Goal: Complete application form

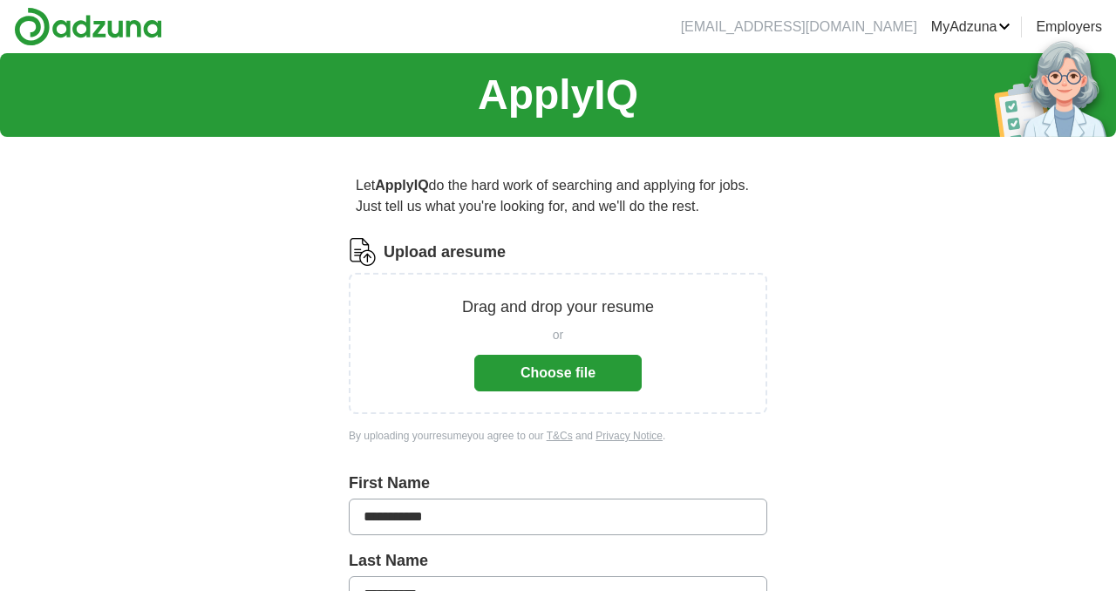
click at [535, 367] on button "Choose file" at bounding box center [557, 373] width 167 height 37
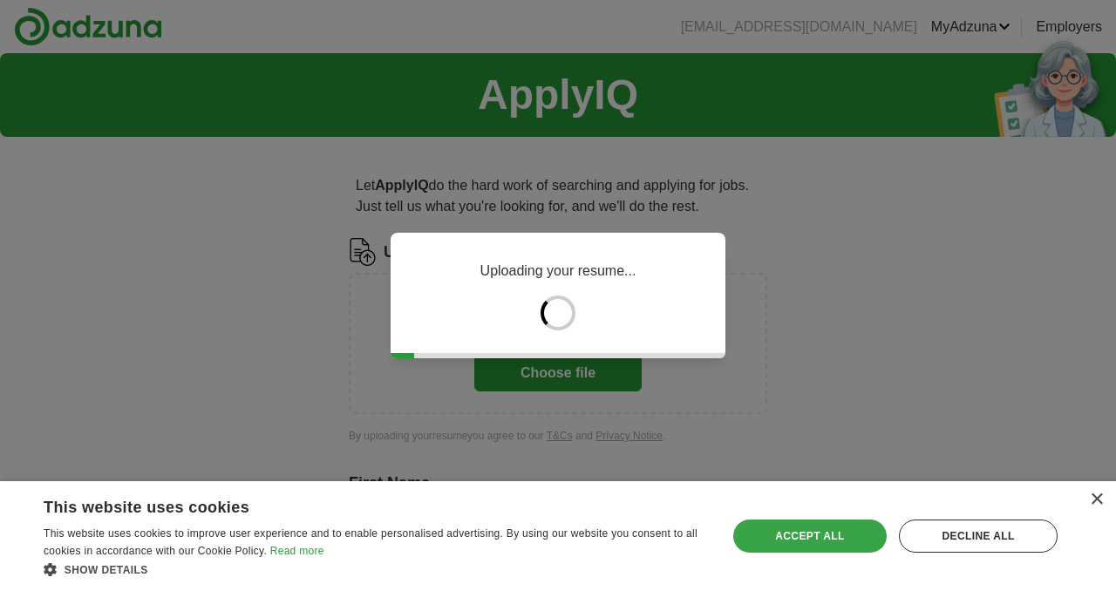
click at [804, 534] on div "Accept all" at bounding box center [809, 535] width 153 height 33
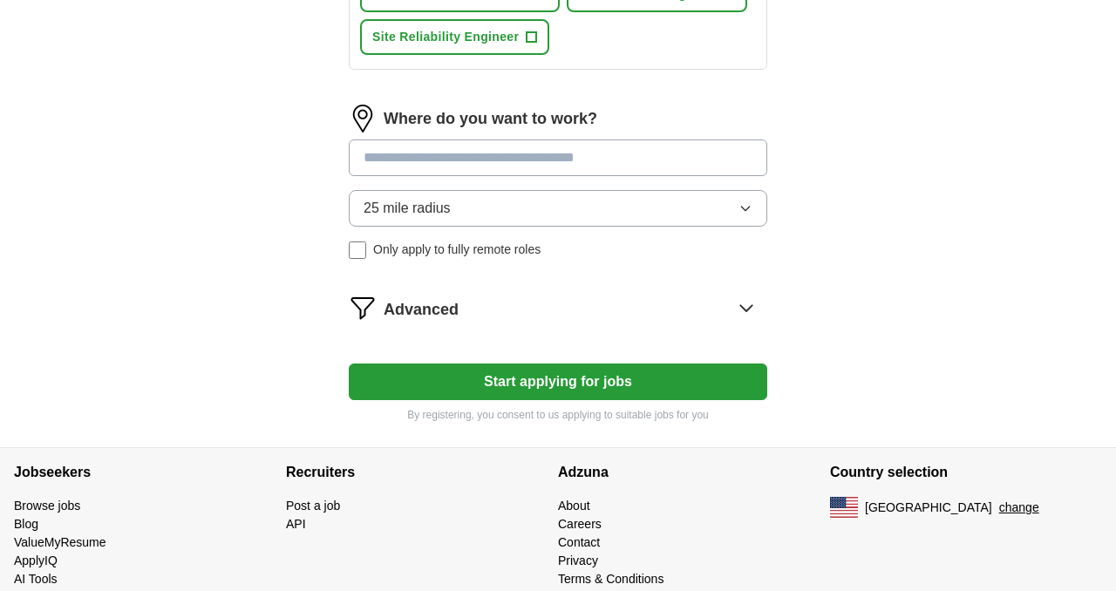
scroll to position [987, 0]
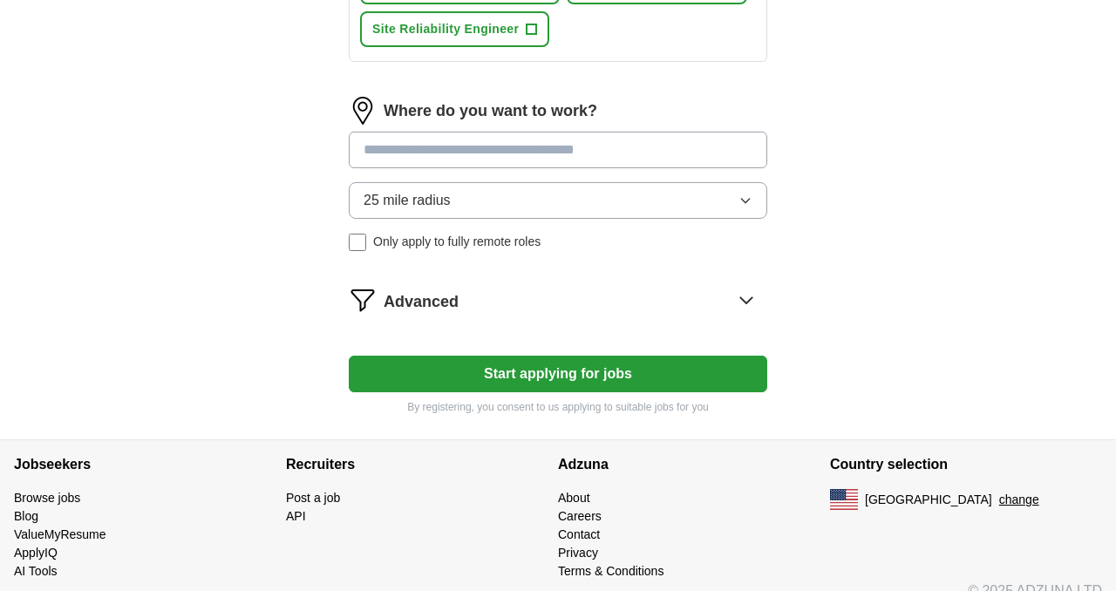
click at [615, 381] on button "Start applying for jobs" at bounding box center [558, 374] width 418 height 37
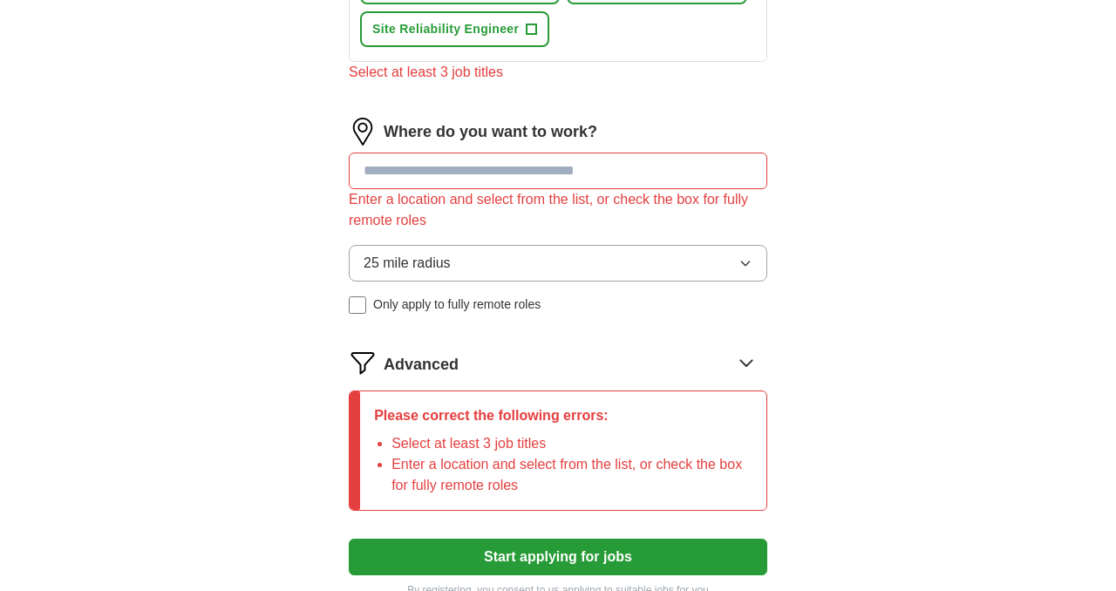
click at [484, 161] on input at bounding box center [558, 171] width 418 height 37
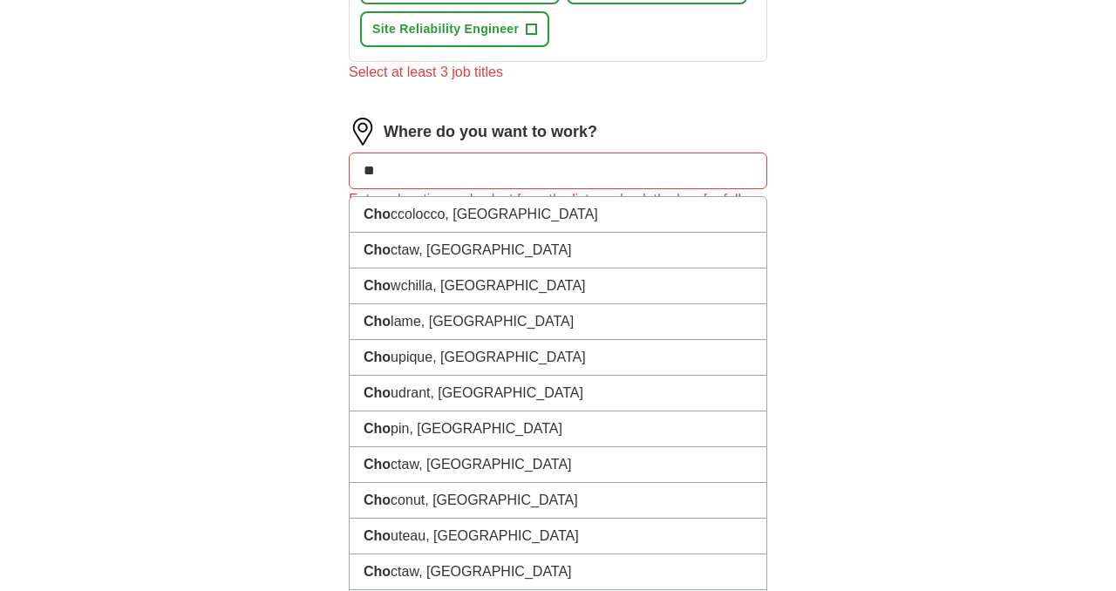
type input "*"
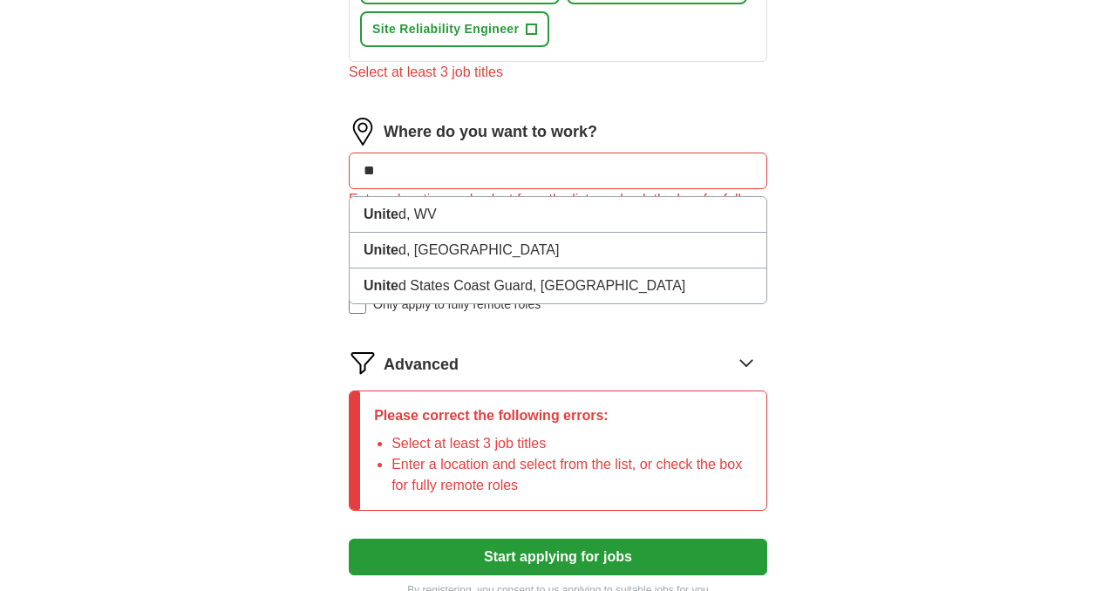
type input "*"
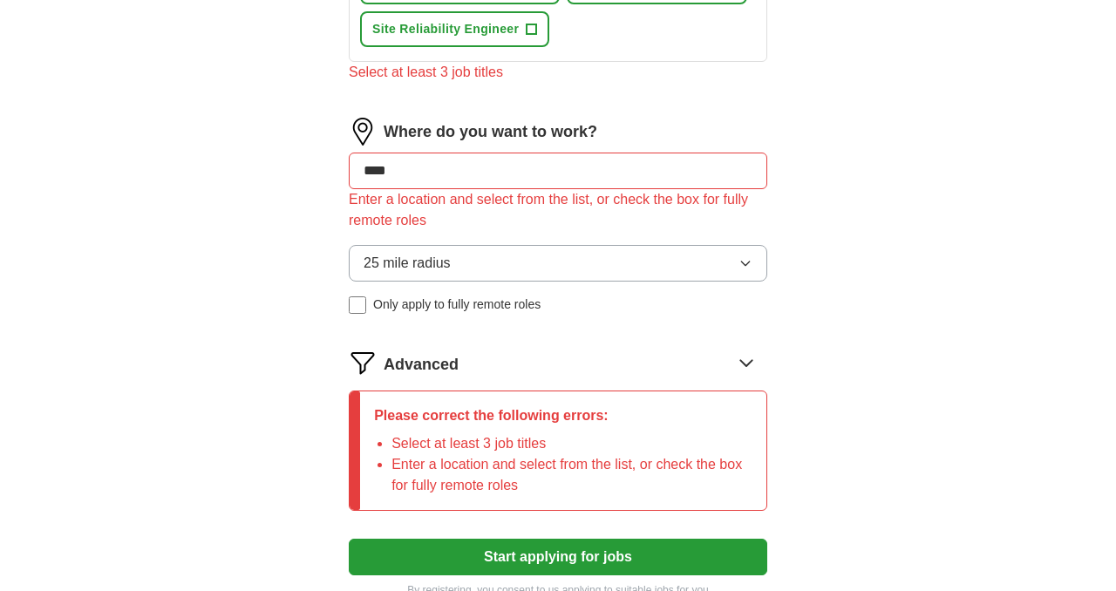
type input "*****"
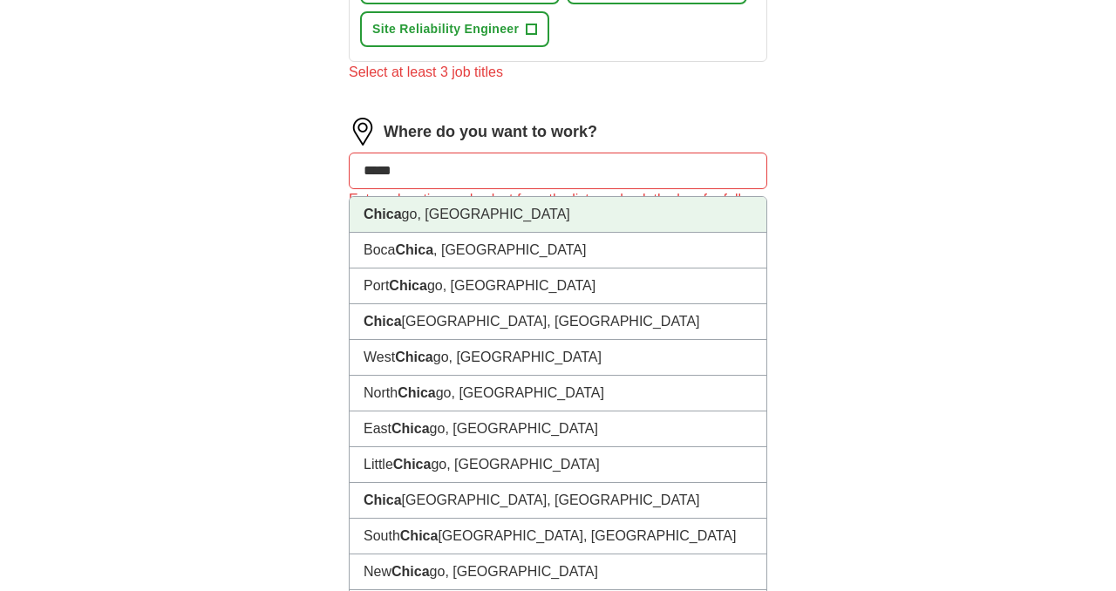
click at [382, 220] on strong "Chica" at bounding box center [382, 214] width 38 height 15
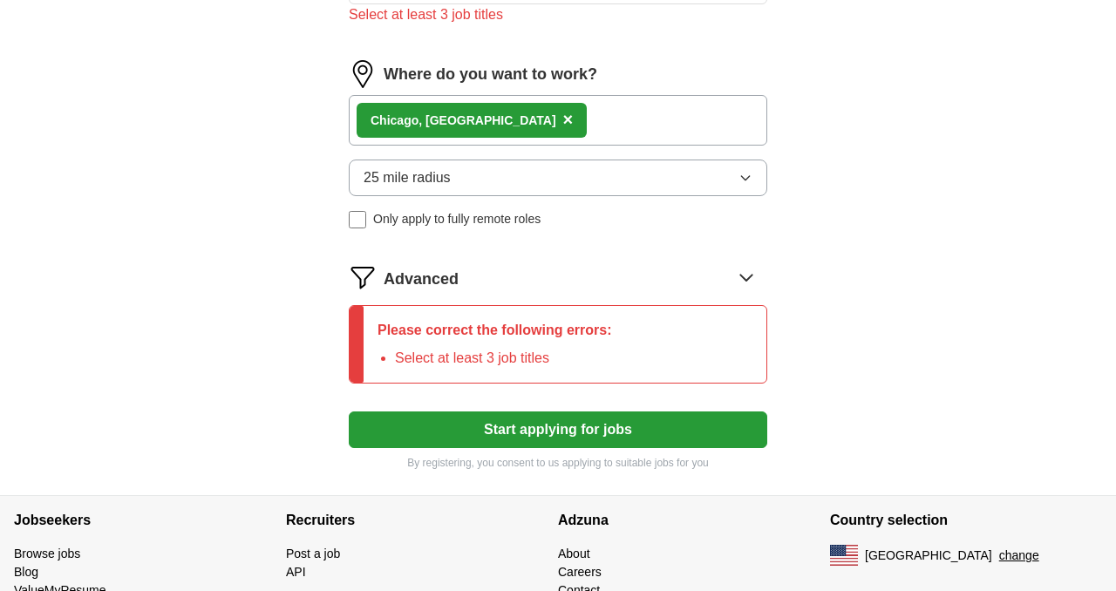
scroll to position [1054, 0]
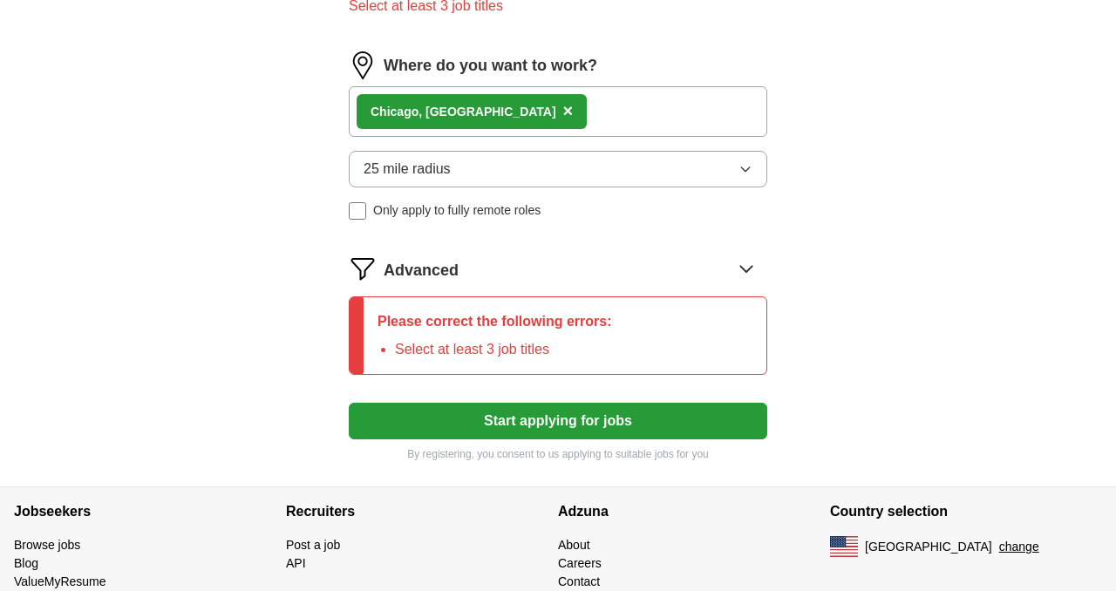
click at [545, 419] on button "Start applying for jobs" at bounding box center [558, 421] width 418 height 37
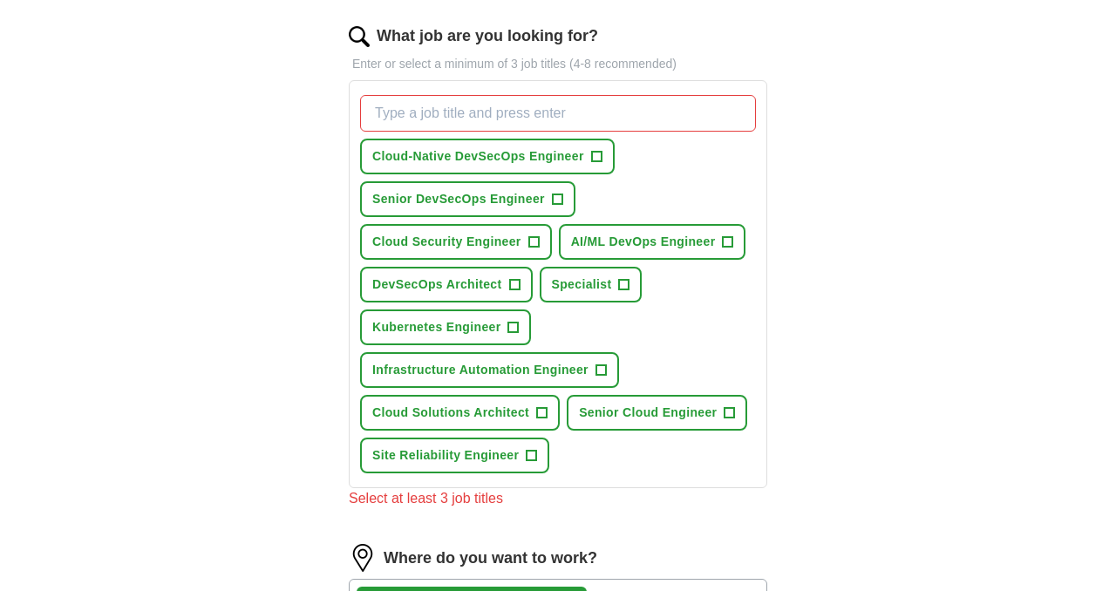
scroll to position [555, 0]
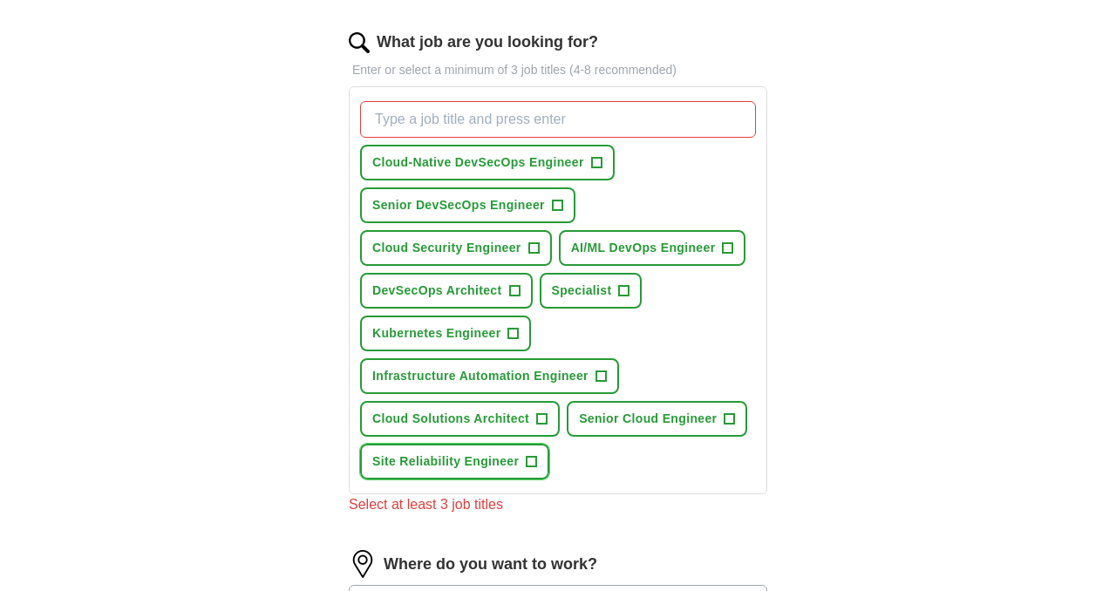
click at [527, 462] on span "+" at bounding box center [531, 462] width 10 height 14
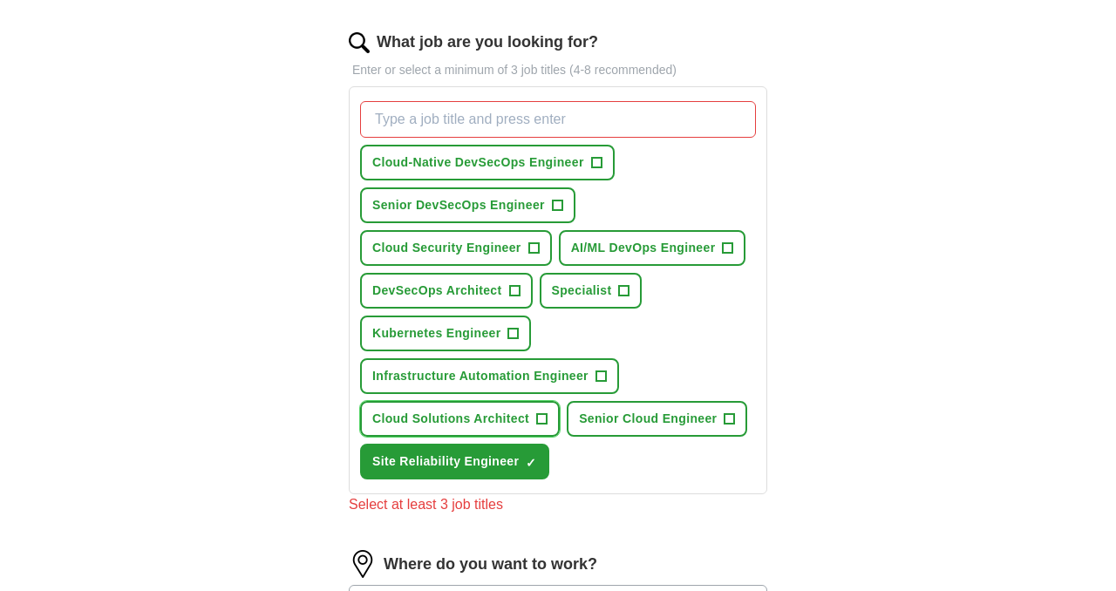
click at [541, 417] on span "+" at bounding box center [542, 419] width 10 height 14
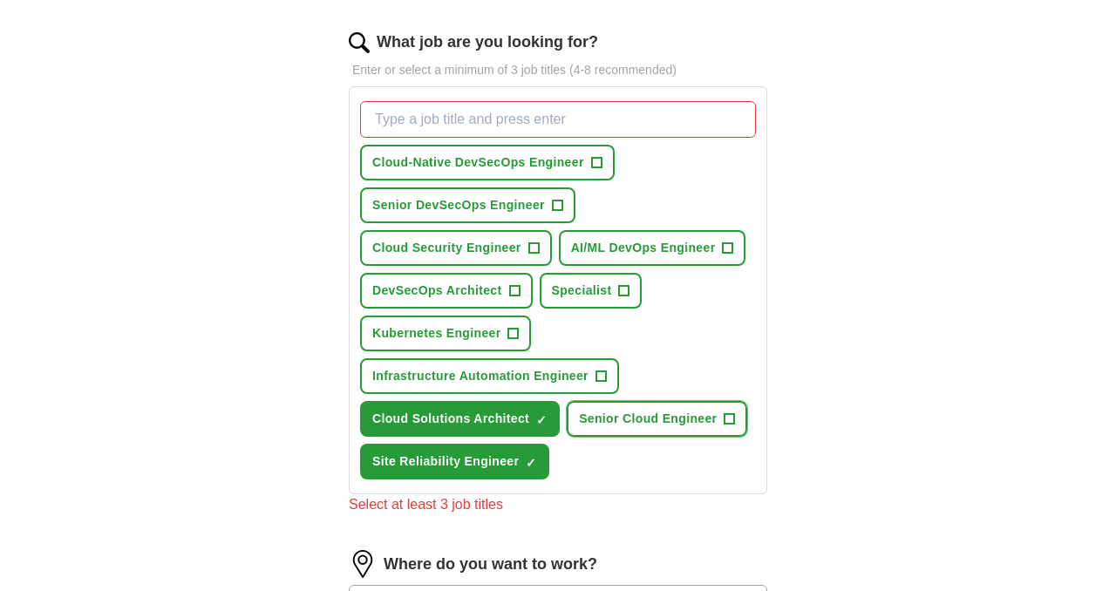
click at [731, 421] on span "+" at bounding box center [729, 419] width 10 height 14
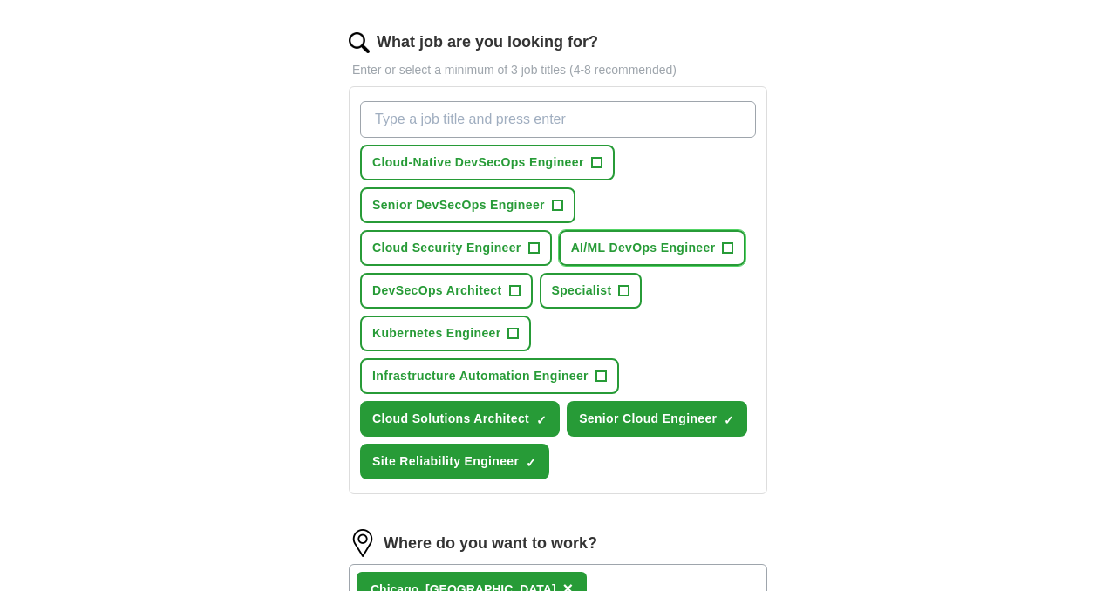
click at [733, 253] on button "AI/ML DevOps Engineer +" at bounding box center [652, 248] width 187 height 36
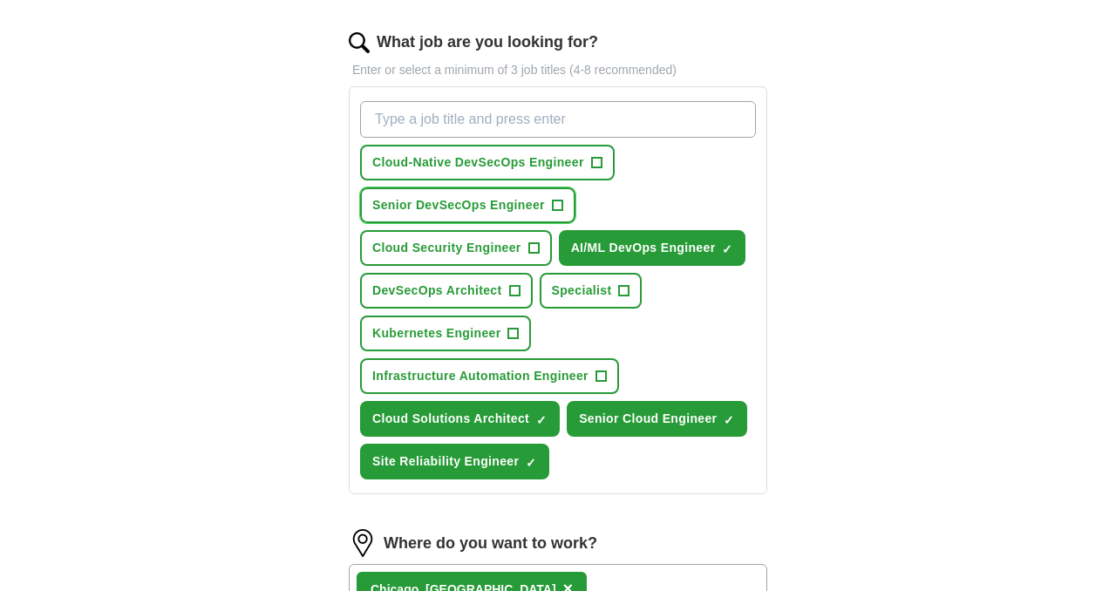
click at [559, 205] on span "+" at bounding box center [557, 206] width 10 height 14
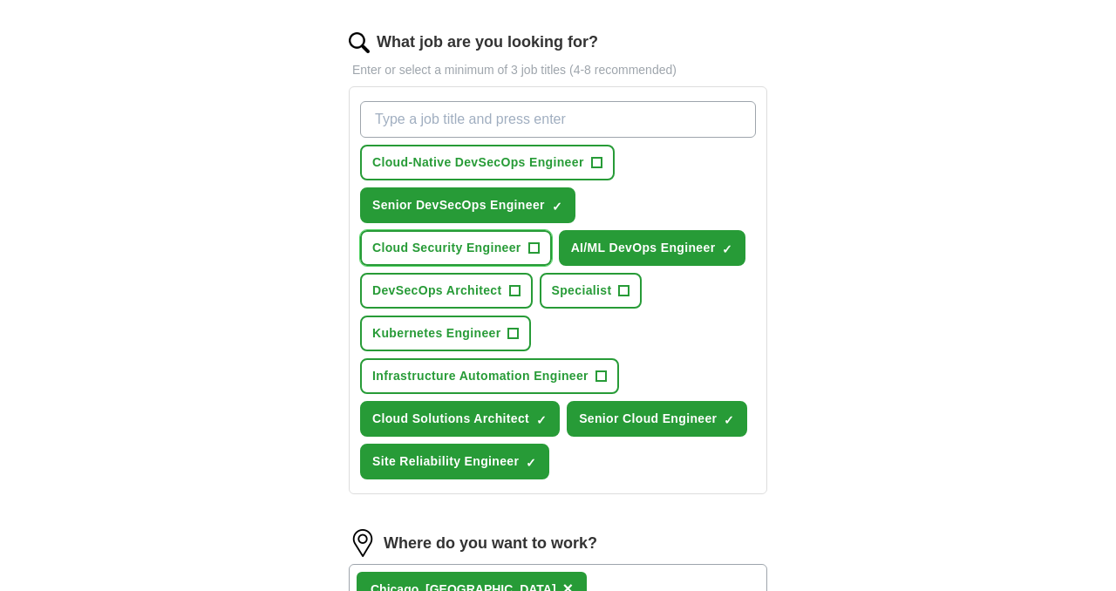
click at [535, 254] on span "+" at bounding box center [533, 248] width 10 height 14
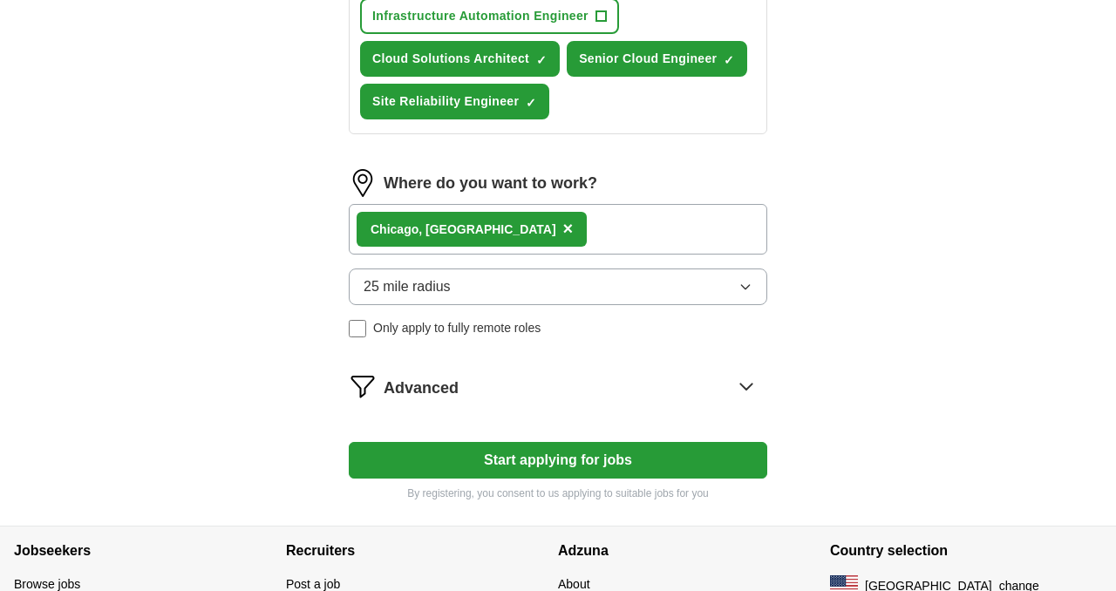
scroll to position [924, 0]
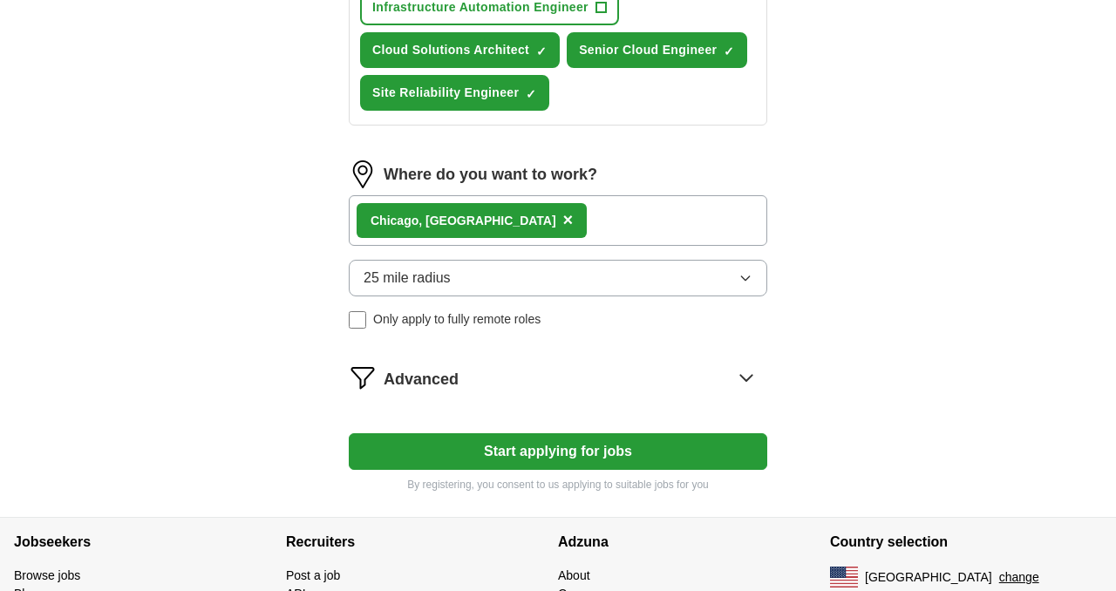
click at [553, 449] on button "Start applying for jobs" at bounding box center [558, 451] width 418 height 37
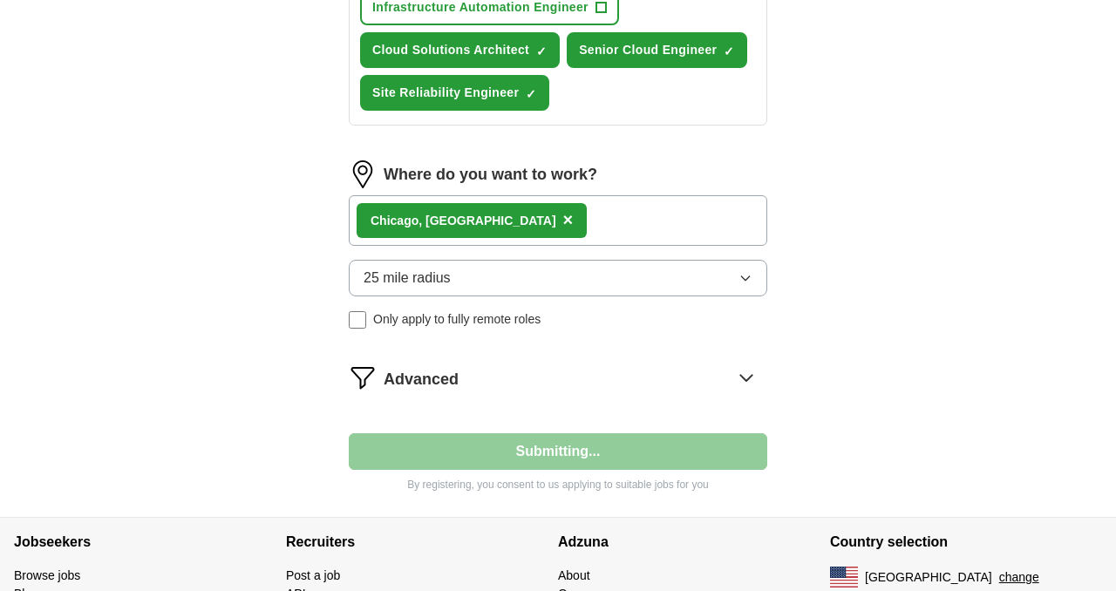
select select "**"
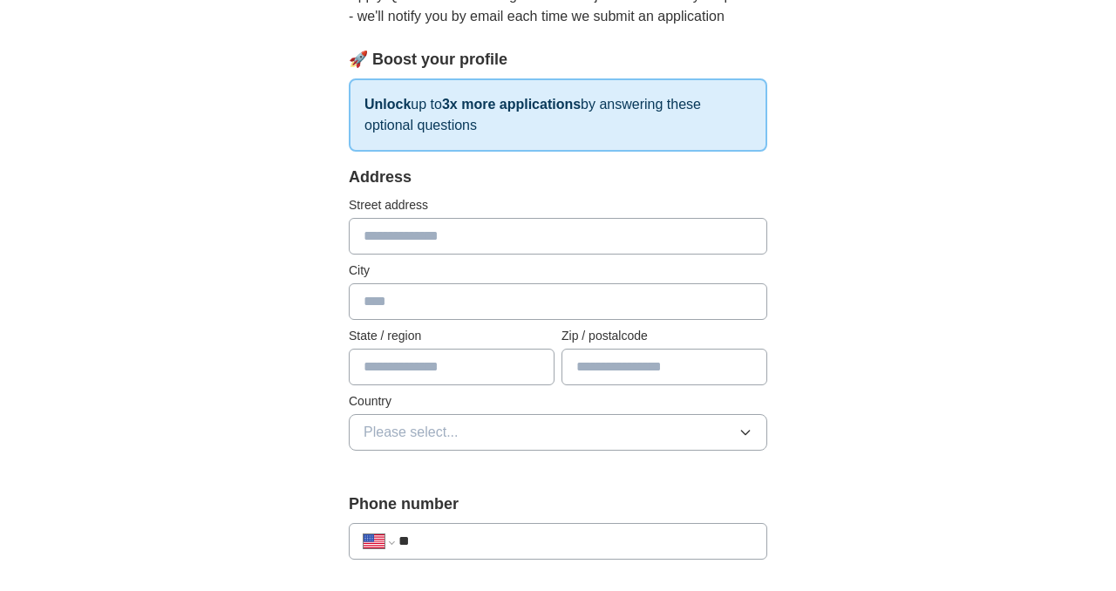
scroll to position [0, 0]
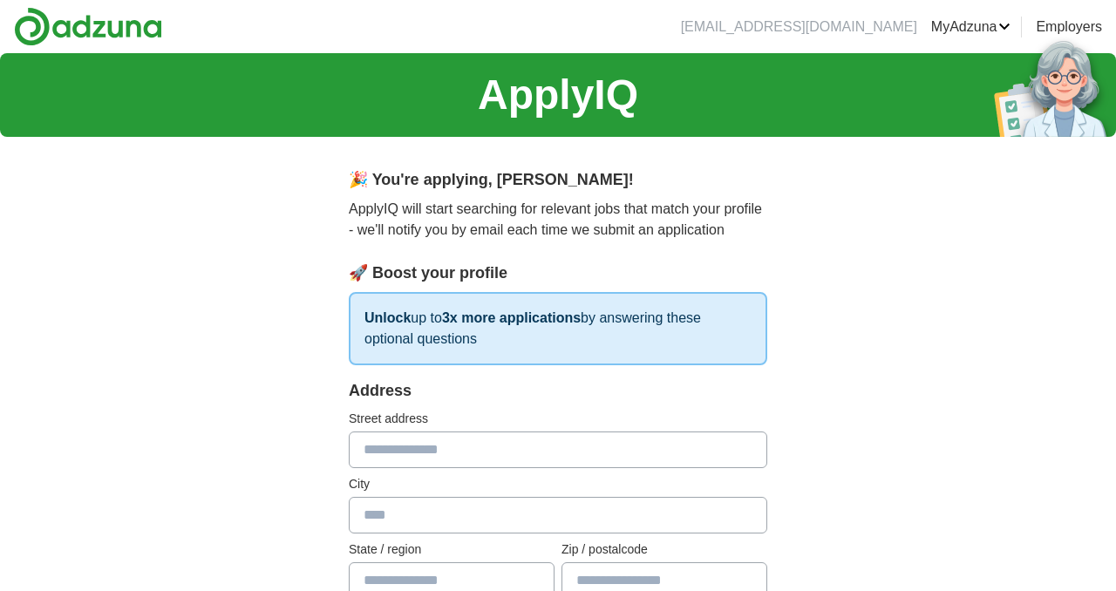
click at [553, 449] on input "text" at bounding box center [558, 449] width 418 height 37
type input "**********"
type input "**"
type input "*****"
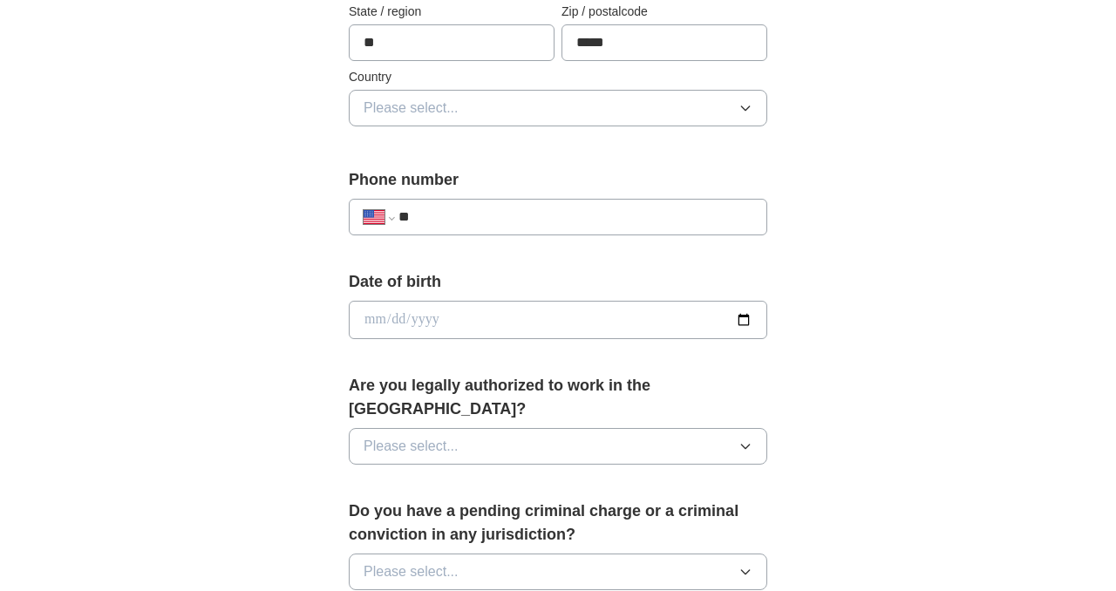
scroll to position [545, 0]
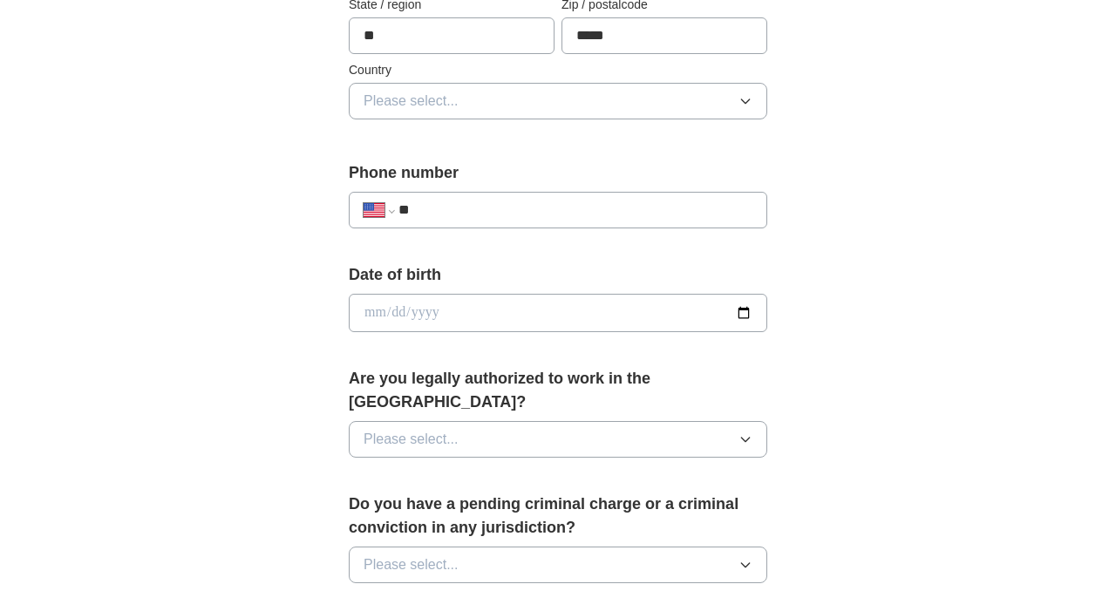
click at [495, 87] on button "Please select..." at bounding box center [558, 101] width 418 height 37
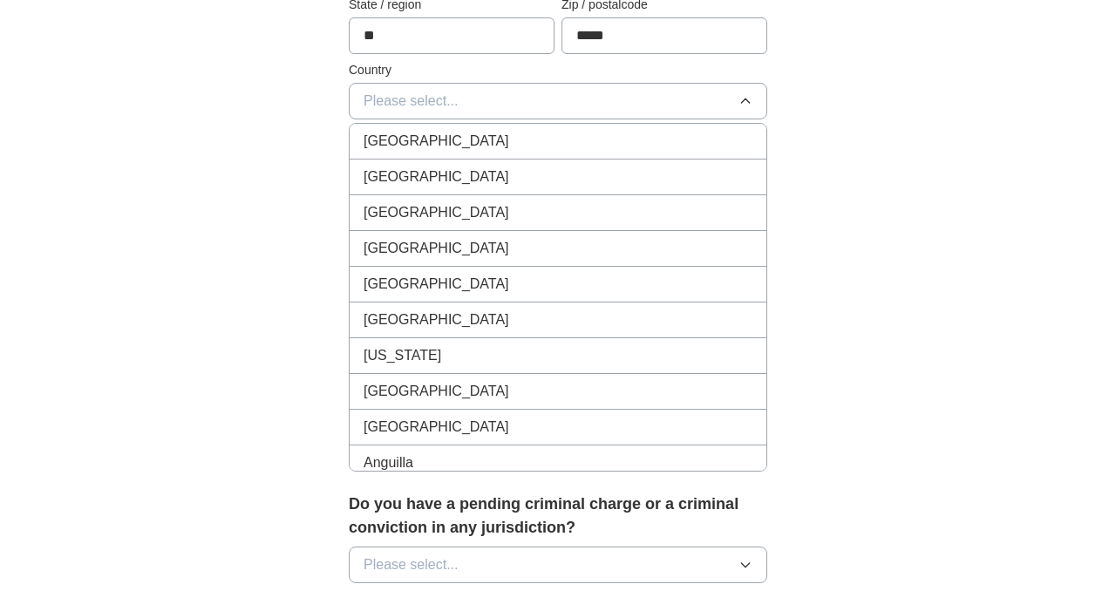
click at [479, 173] on div "[GEOGRAPHIC_DATA]" at bounding box center [557, 176] width 389 height 21
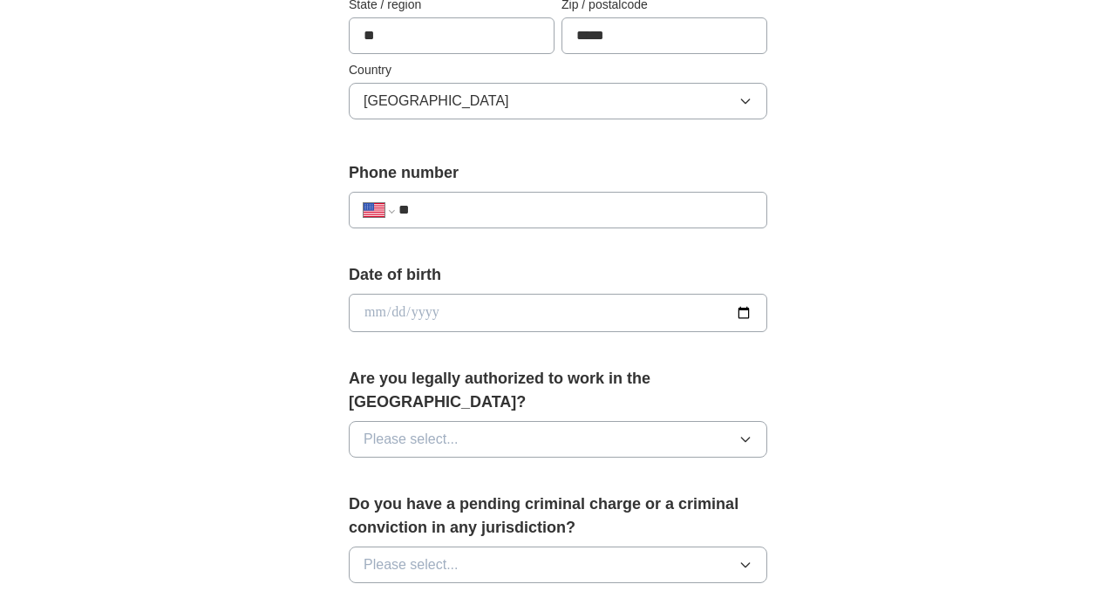
click at [488, 215] on input "**" at bounding box center [575, 210] width 354 height 21
click at [490, 215] on input "**" at bounding box center [575, 210] width 354 height 21
type input "**********"
click at [743, 315] on input "date" at bounding box center [558, 313] width 418 height 38
type input "**********"
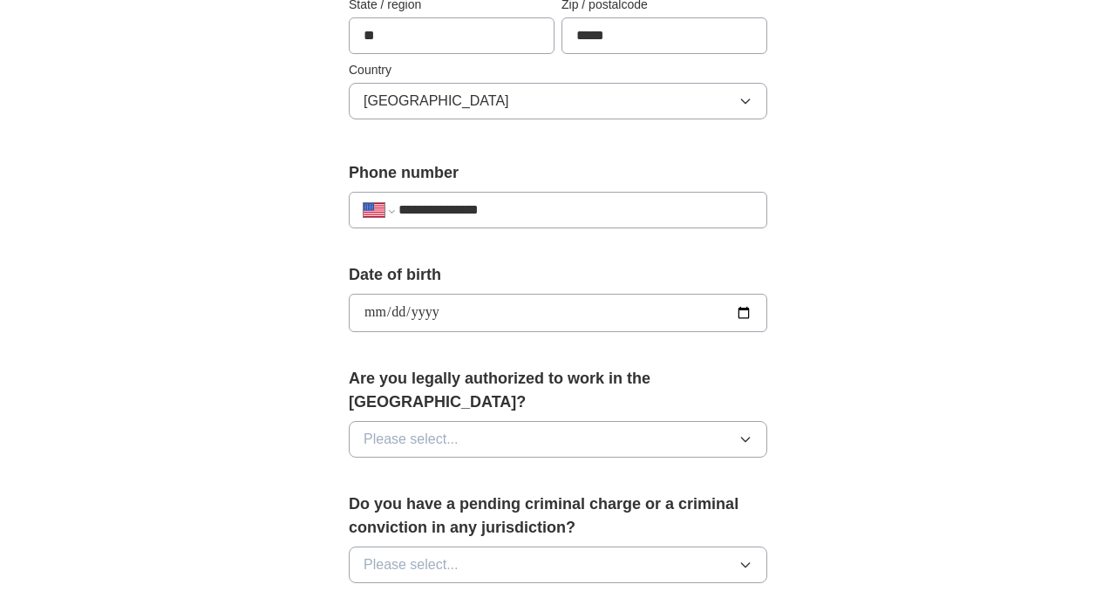
click at [545, 421] on button "Please select..." at bounding box center [558, 439] width 418 height 37
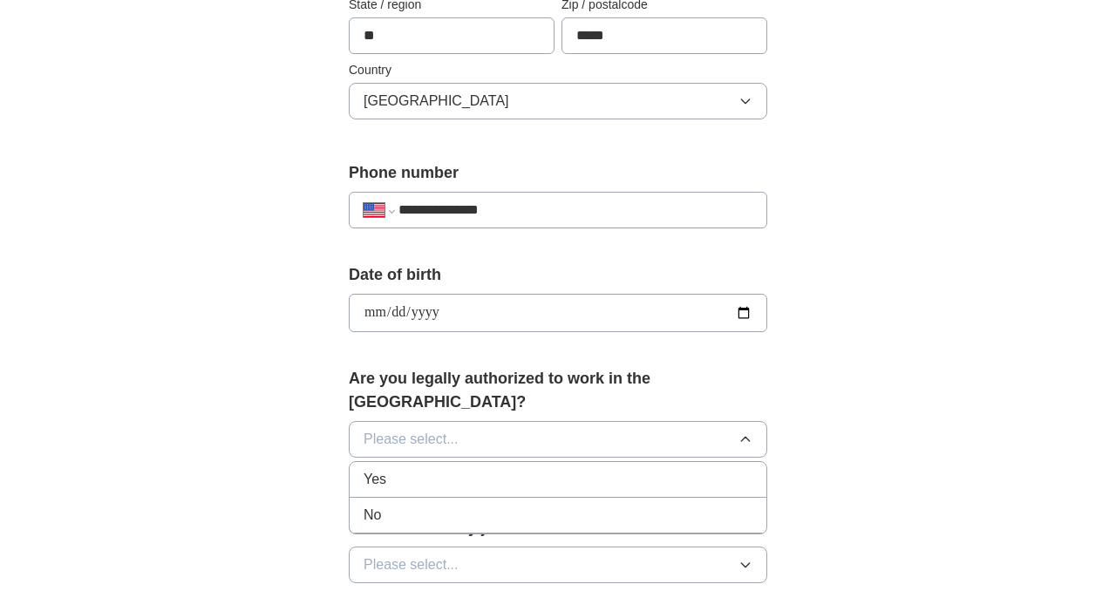
click at [478, 469] on div "Yes" at bounding box center [557, 479] width 389 height 21
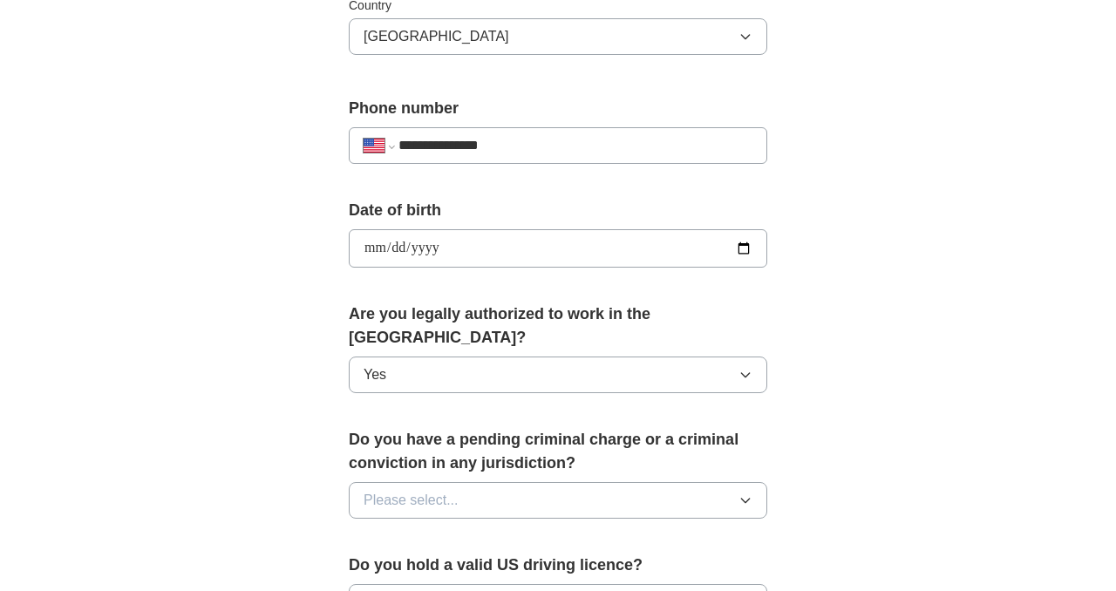
scroll to position [642, 0]
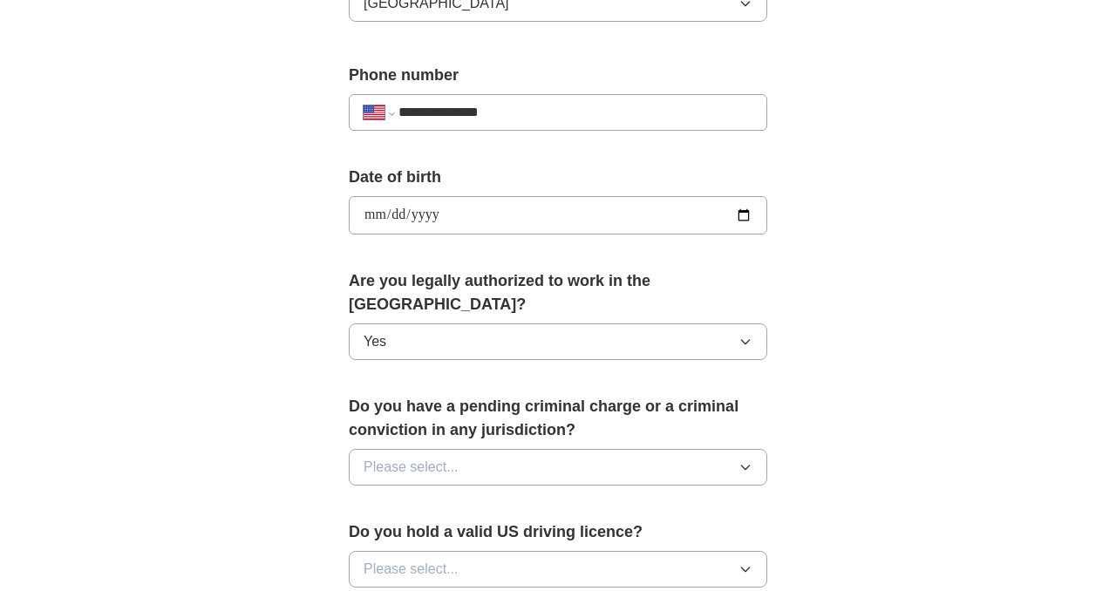
click at [474, 449] on button "Please select..." at bounding box center [558, 467] width 418 height 37
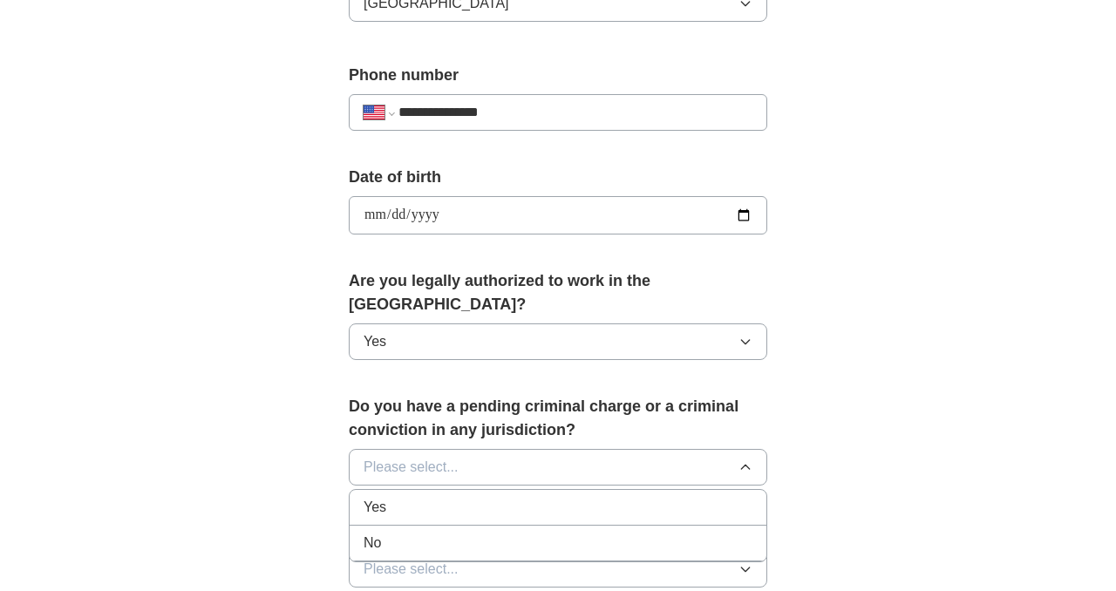
click at [424, 532] on div "No" at bounding box center [557, 542] width 389 height 21
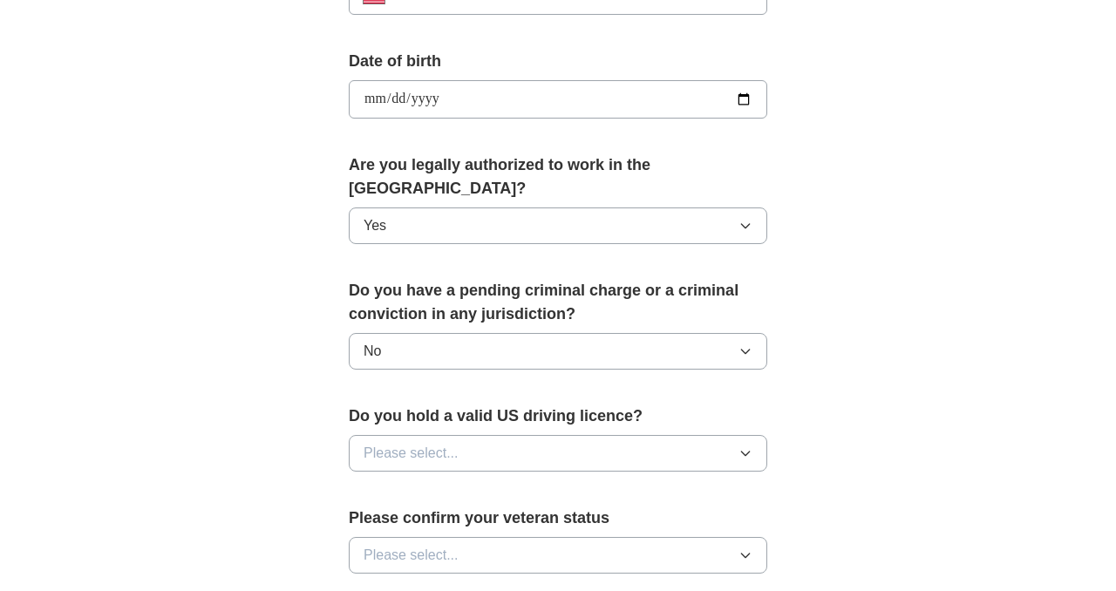
scroll to position [768, 0]
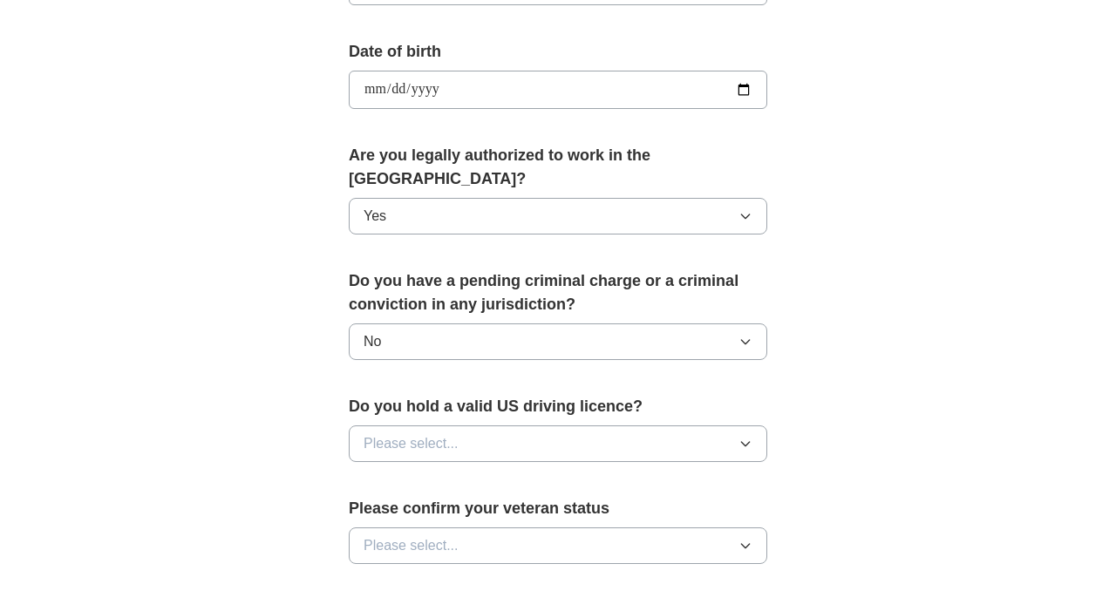
click at [486, 425] on button "Please select..." at bounding box center [558, 443] width 418 height 37
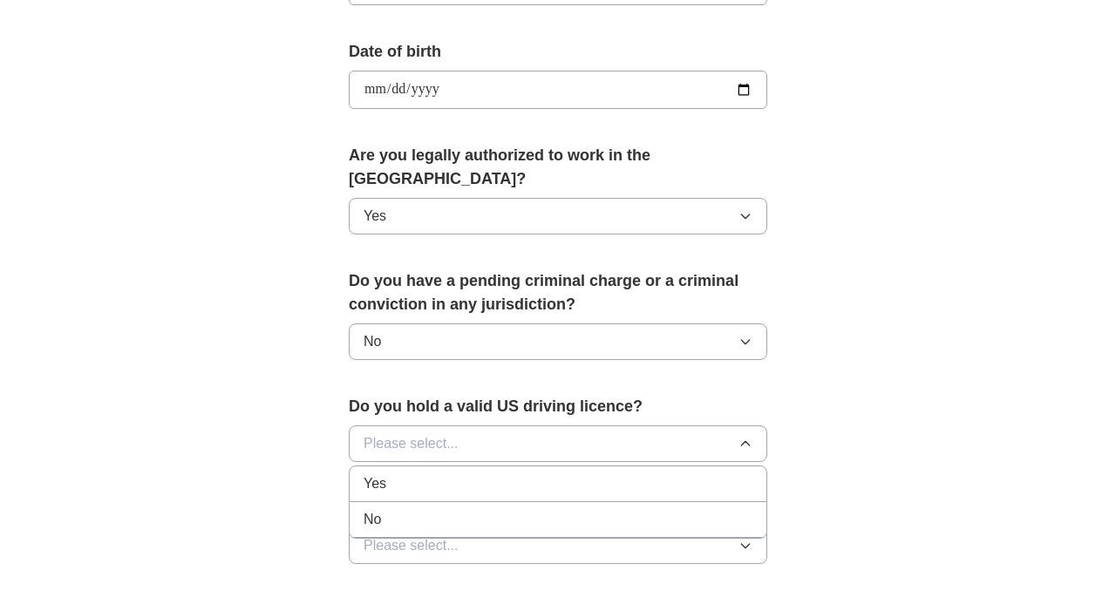
click at [425, 473] on div "Yes" at bounding box center [557, 483] width 389 height 21
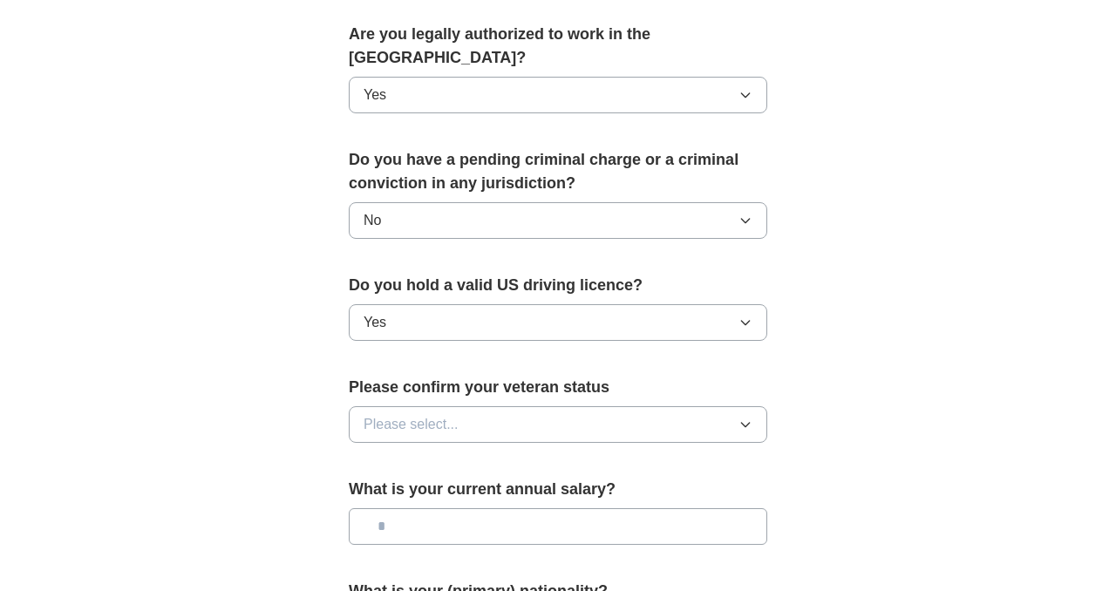
scroll to position [926, 0]
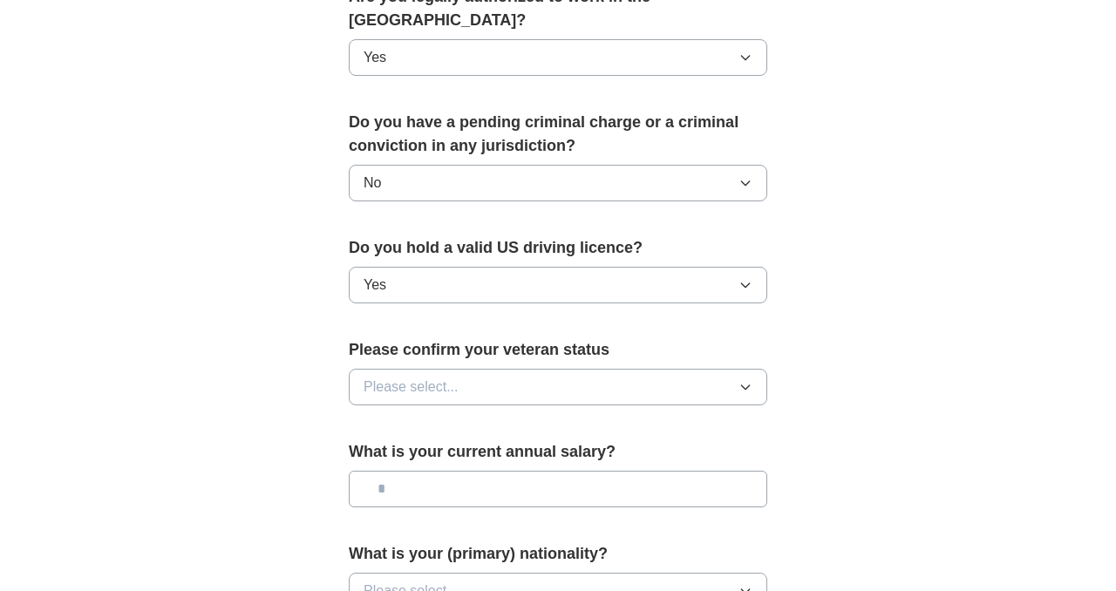
click at [456, 378] on button "Please select..." at bounding box center [558, 387] width 418 height 37
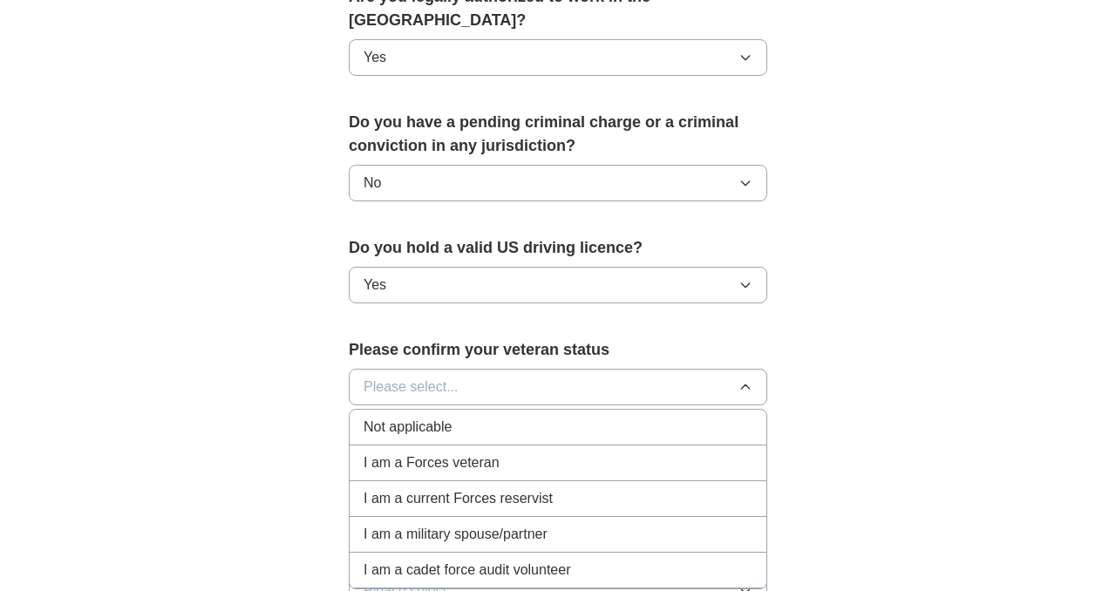
click at [426, 417] on span "Not applicable" at bounding box center [407, 427] width 88 height 21
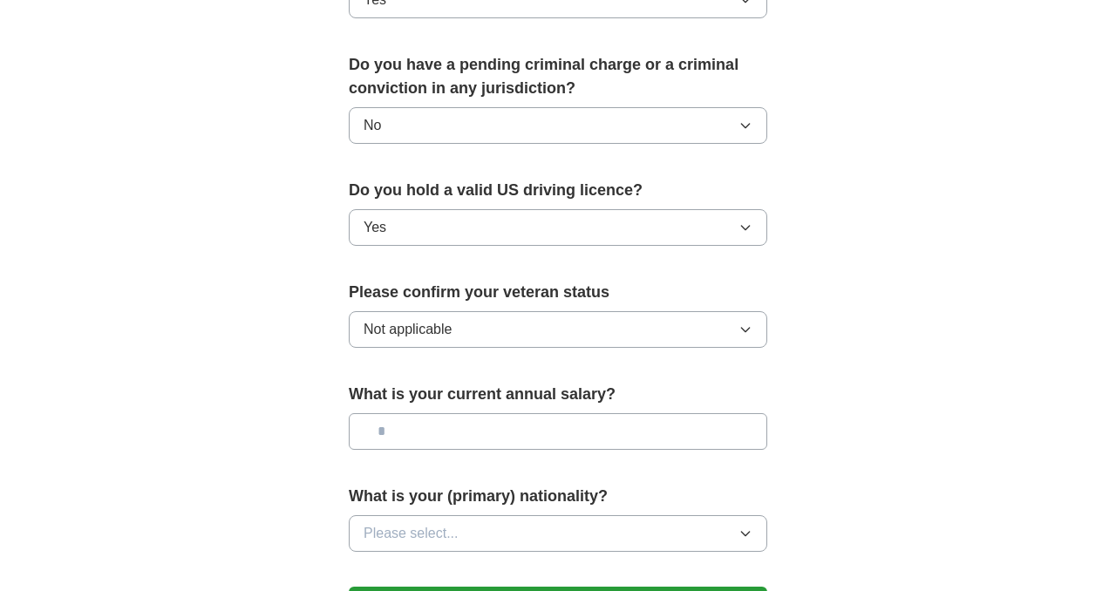
scroll to position [1026, 0]
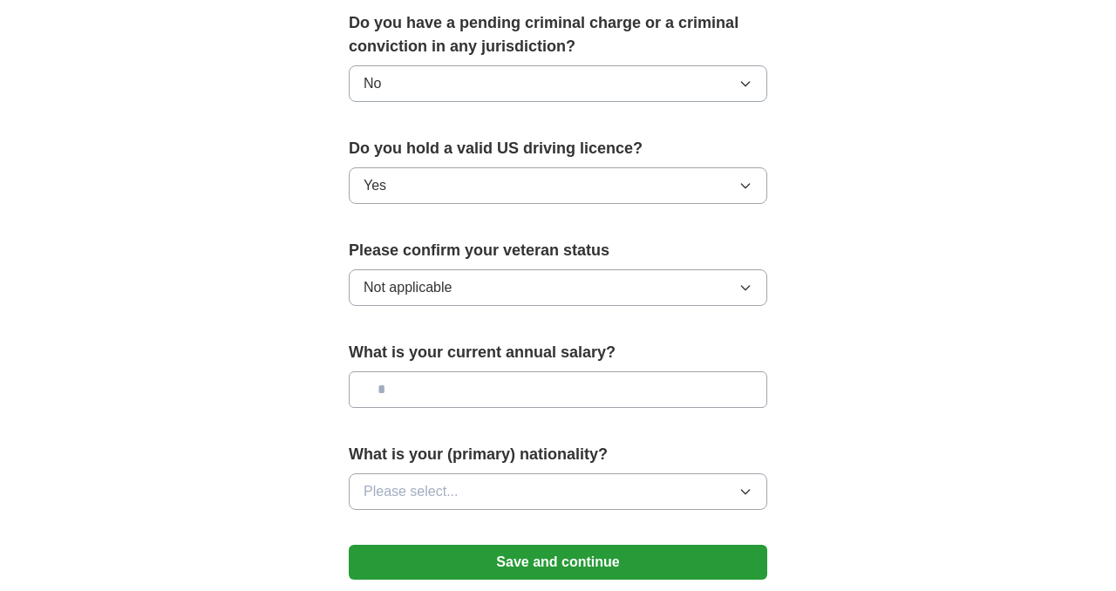
click at [430, 371] on input "text" at bounding box center [558, 389] width 418 height 37
type input "********"
click at [468, 475] on button "Please select..." at bounding box center [558, 491] width 418 height 37
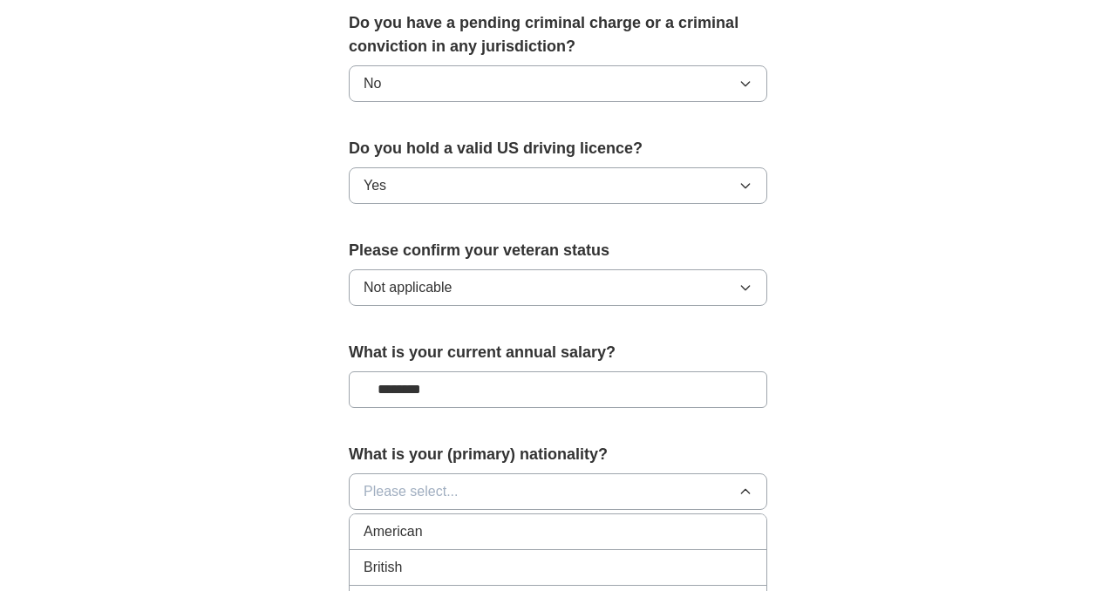
click at [448, 481] on span "Please select..." at bounding box center [410, 491] width 95 height 21
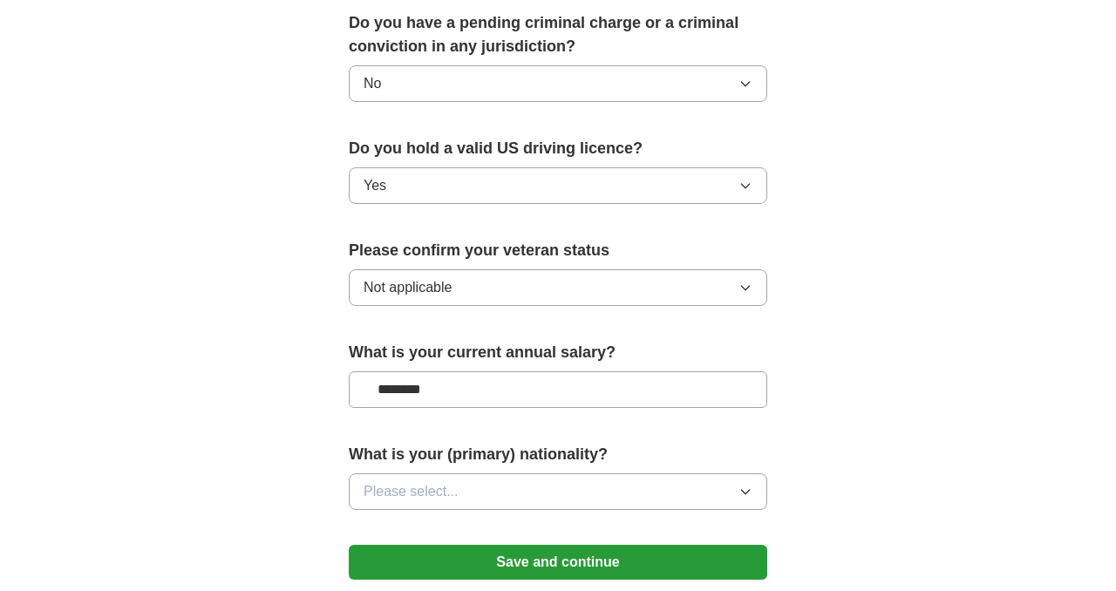
click at [448, 481] on span "Please select..." at bounding box center [410, 491] width 95 height 21
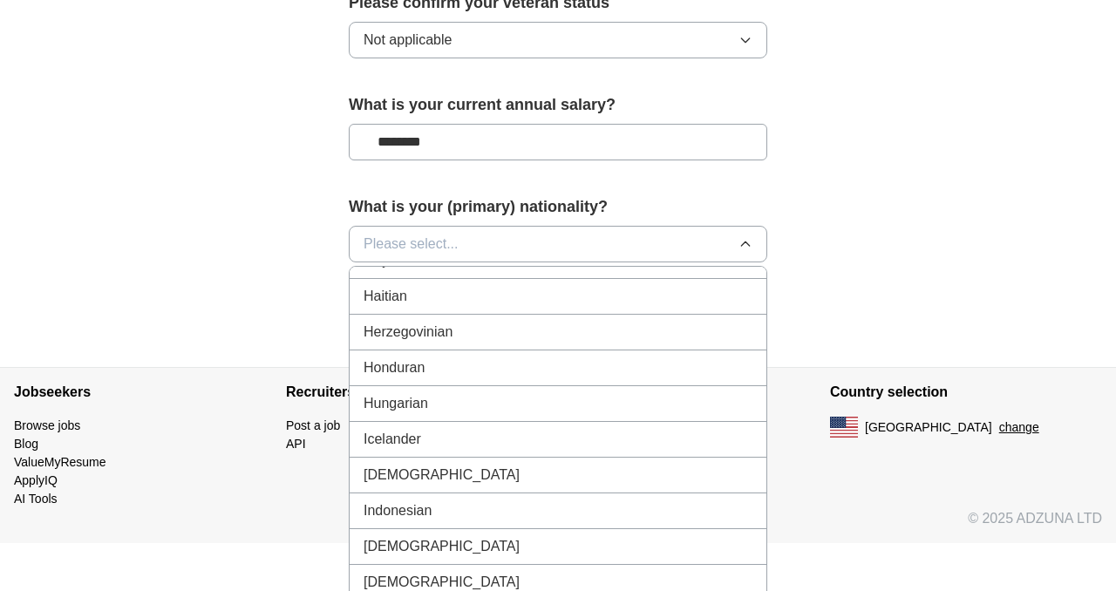
scroll to position [2674, 0]
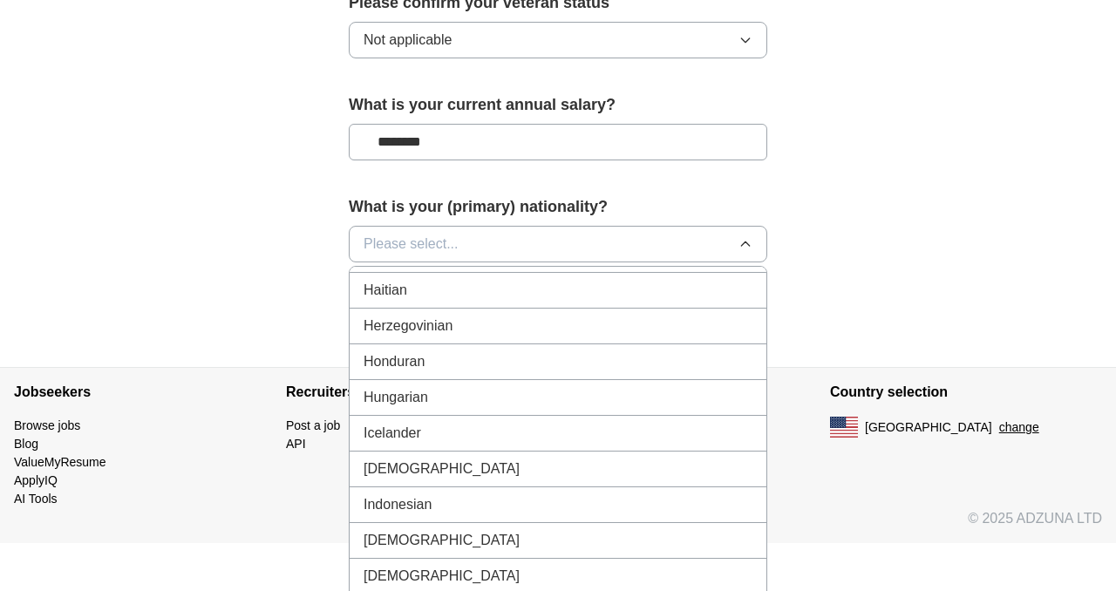
click at [405, 458] on div "[DEMOGRAPHIC_DATA]" at bounding box center [557, 468] width 389 height 21
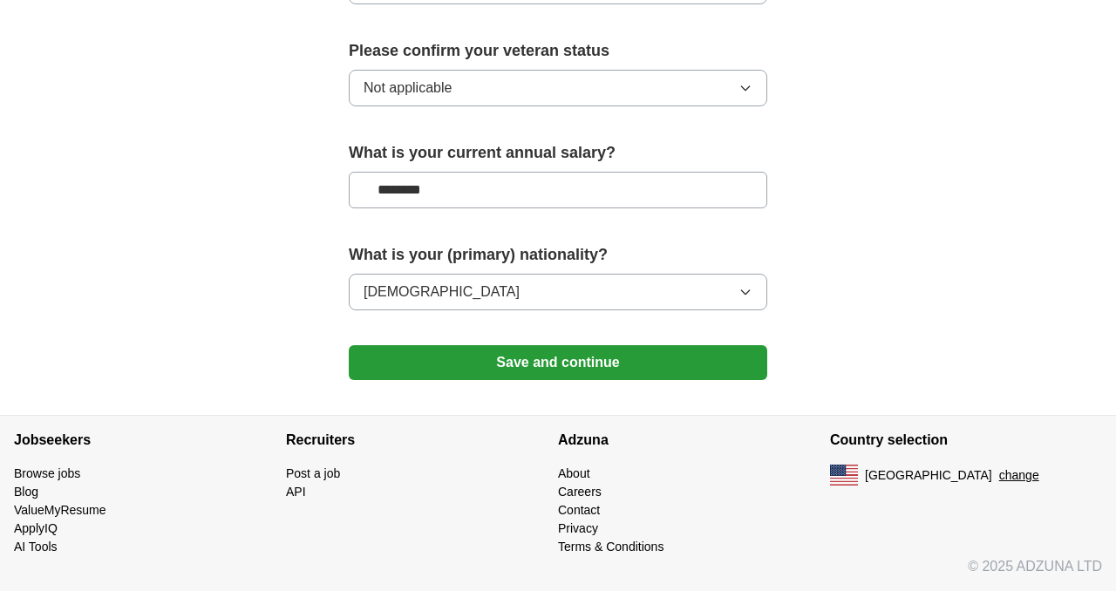
scroll to position [1202, 0]
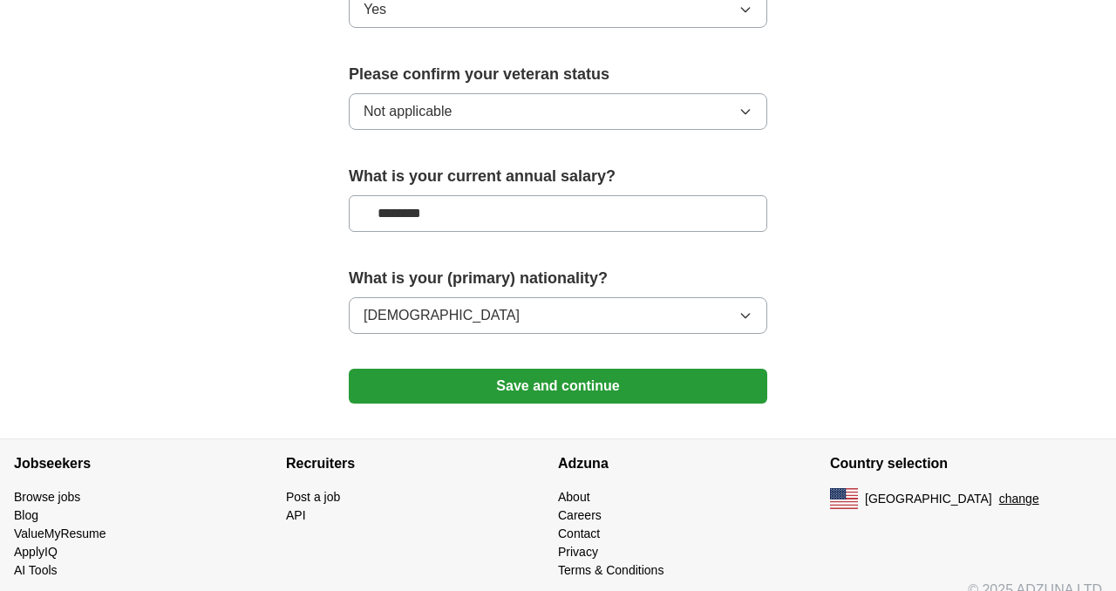
click at [524, 369] on button "Save and continue" at bounding box center [558, 386] width 418 height 35
